Goal: Information Seeking & Learning: Learn about a topic

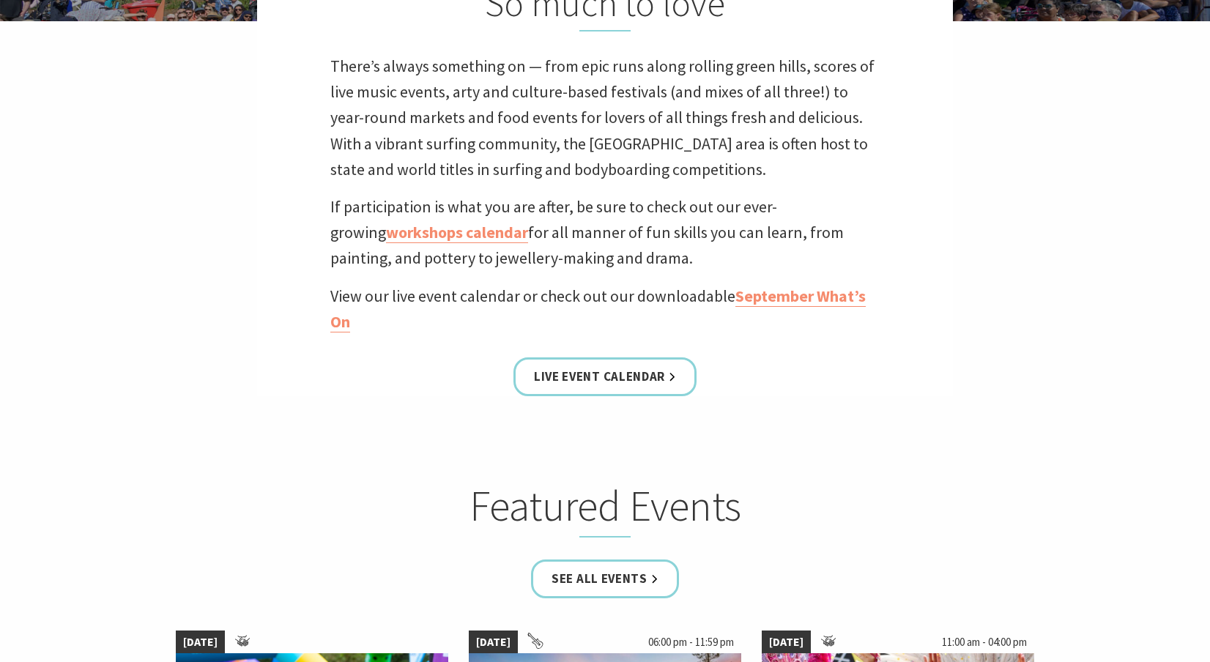
scroll to position [481, 0]
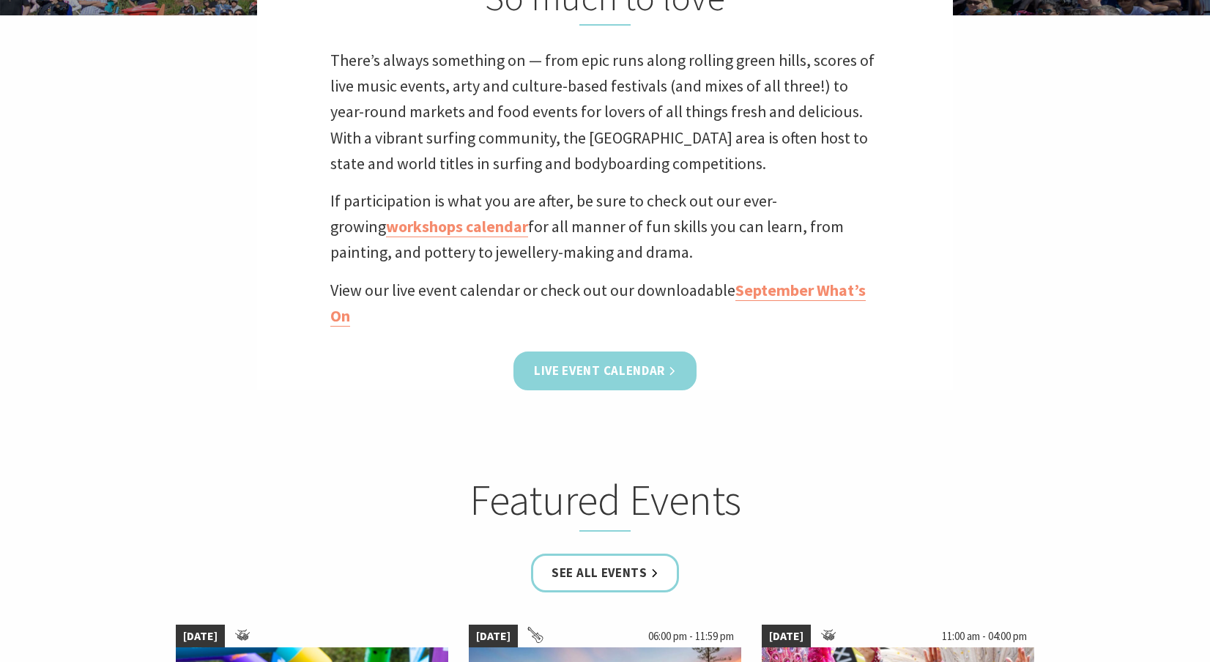
click at [657, 369] on link "Live Event Calendar" at bounding box center [605, 371] width 183 height 39
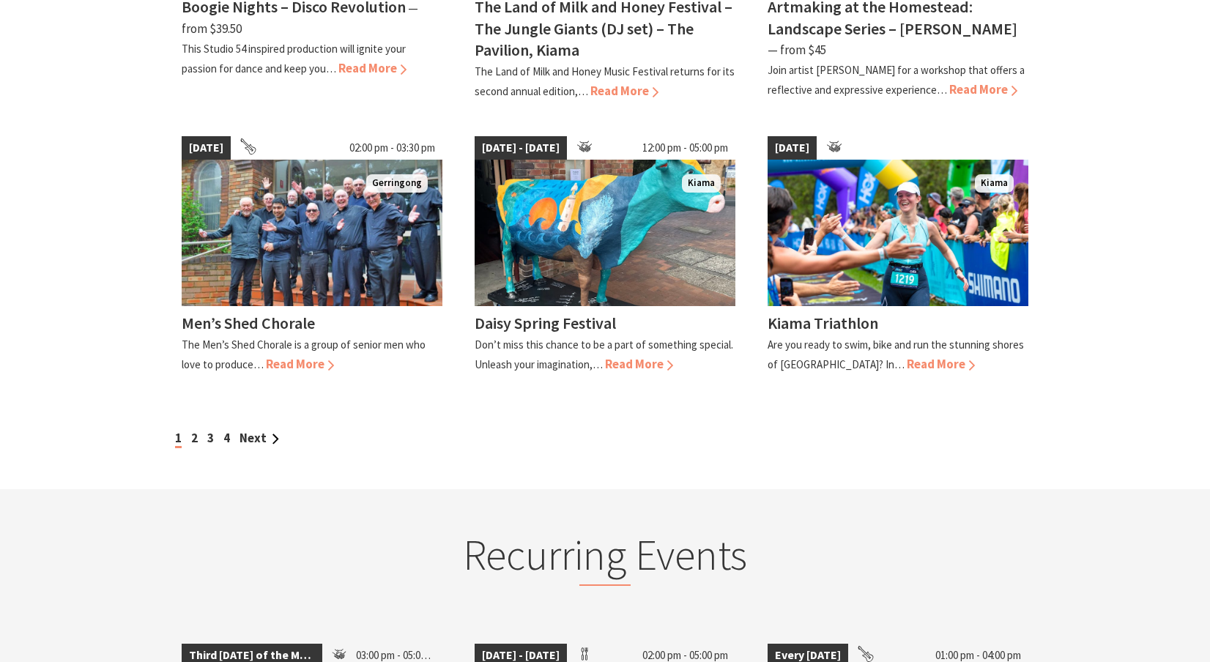
scroll to position [1294, 0]
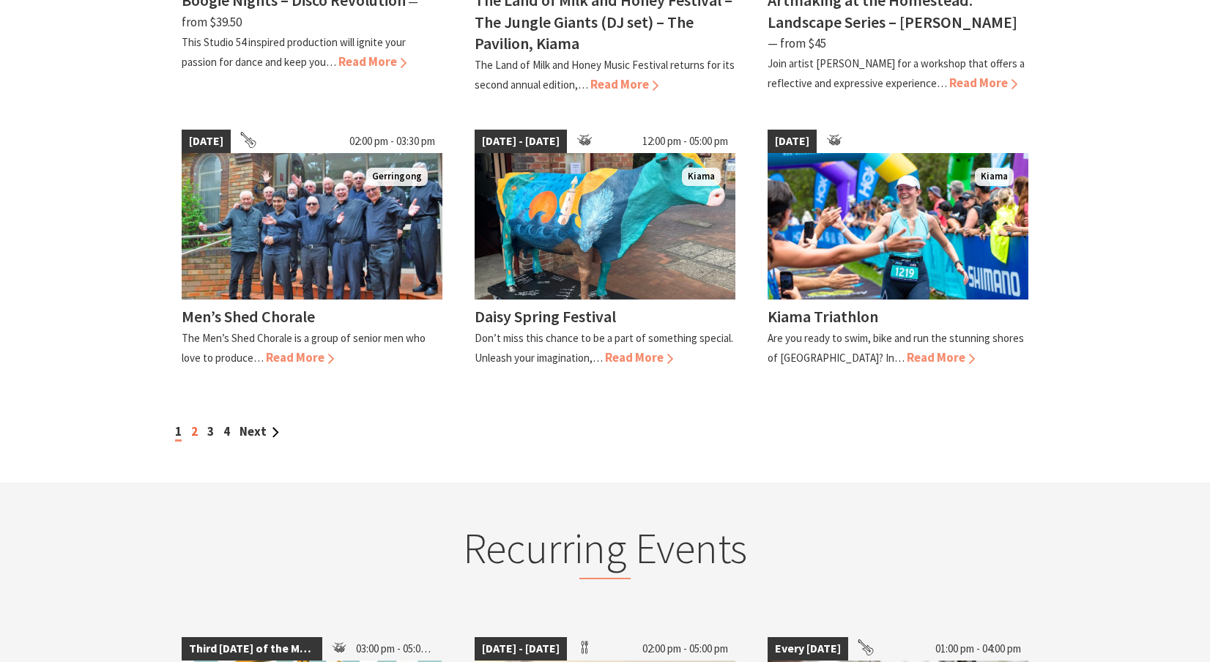
click at [195, 424] on link "2" at bounding box center [194, 432] width 7 height 16
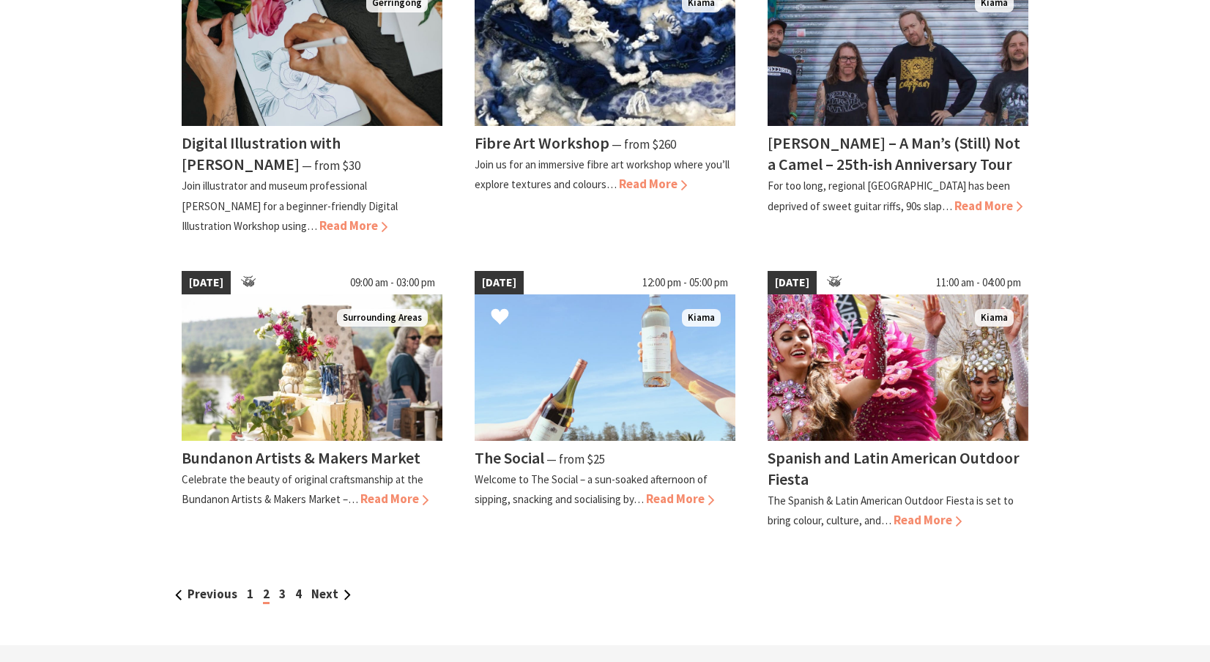
scroll to position [1118, 0]
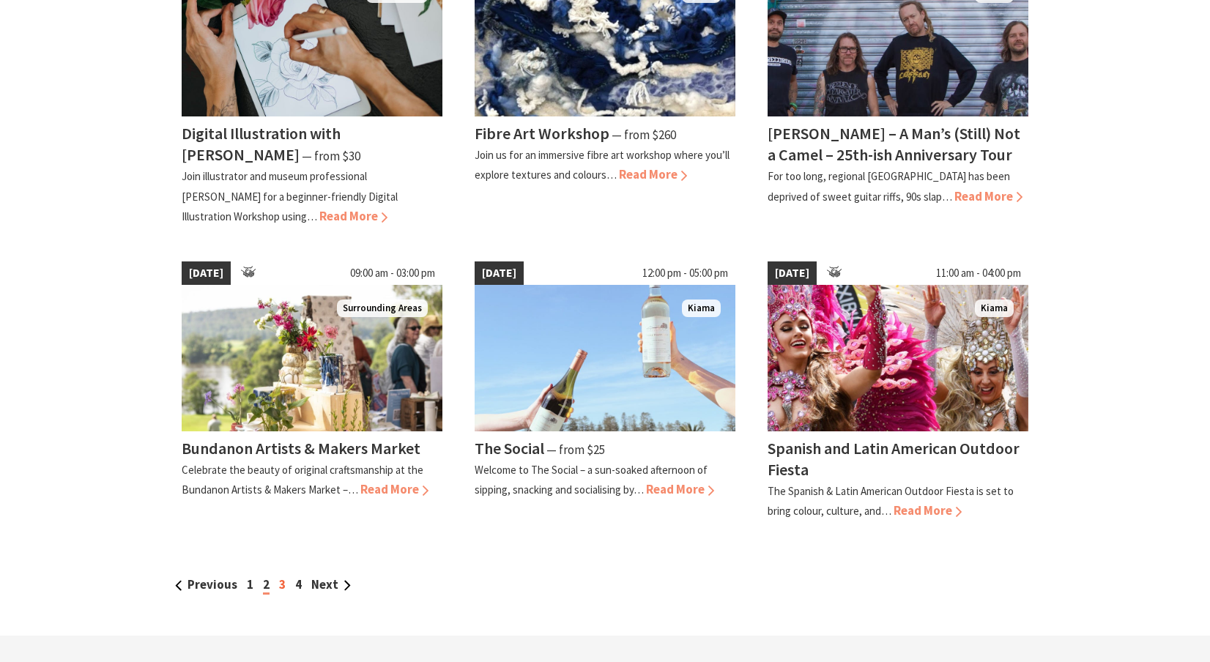
click at [283, 586] on link "3" at bounding box center [282, 585] width 7 height 16
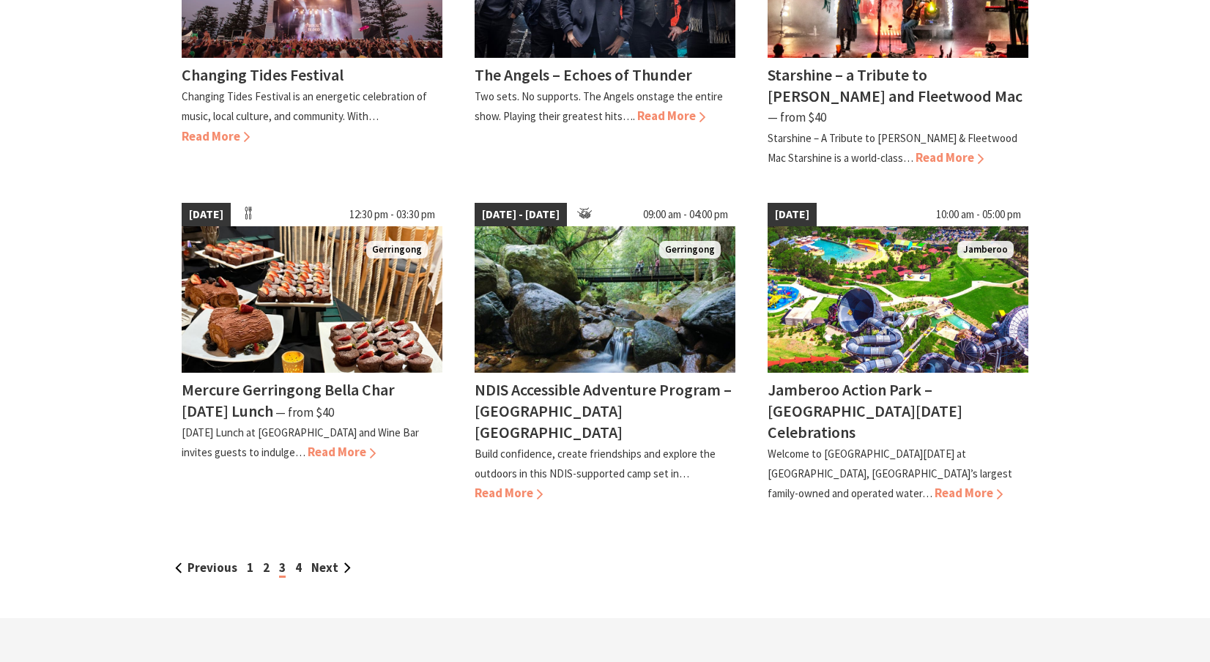
scroll to position [1180, 0]
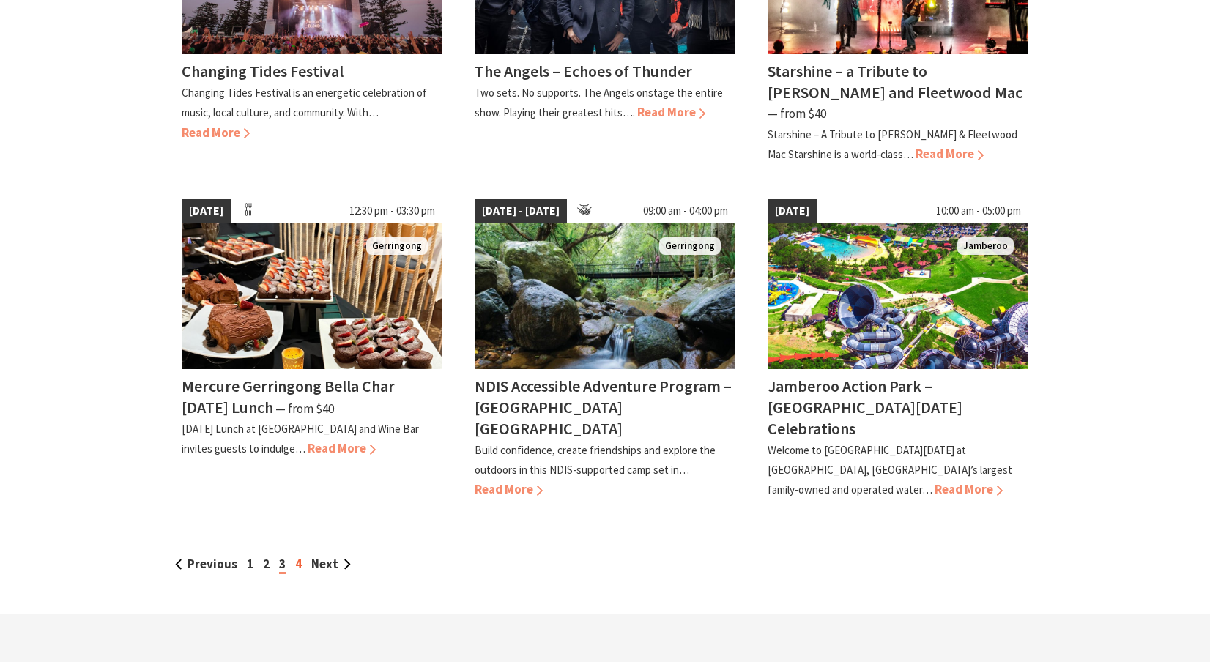
click at [299, 556] on link "4" at bounding box center [298, 564] width 7 height 16
